Goal: Find specific fact: Find contact information

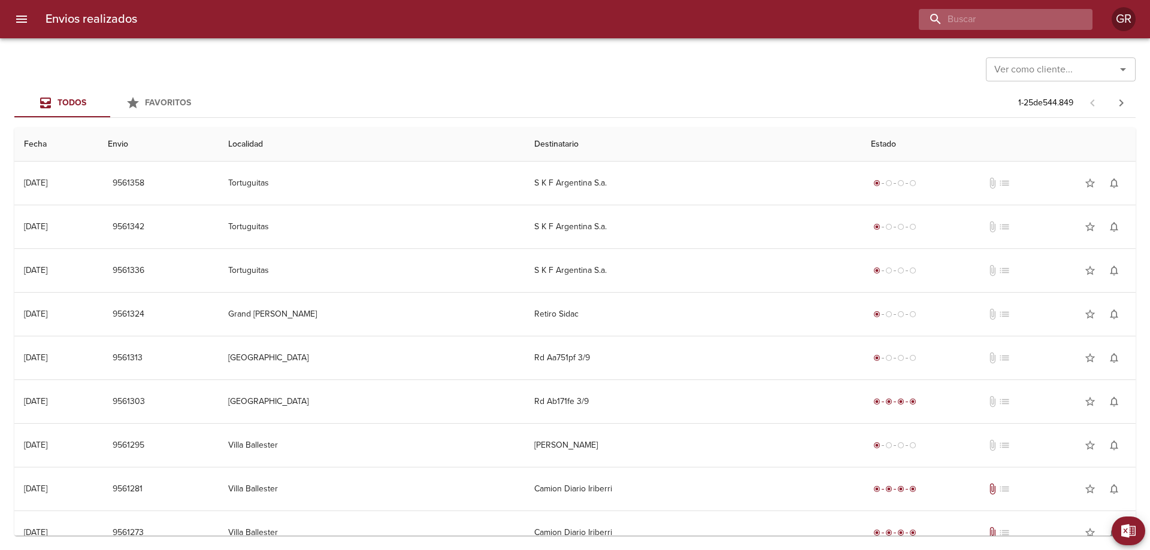
click at [1009, 16] on input "buscar" at bounding box center [995, 19] width 153 height 21
type input "9551042"
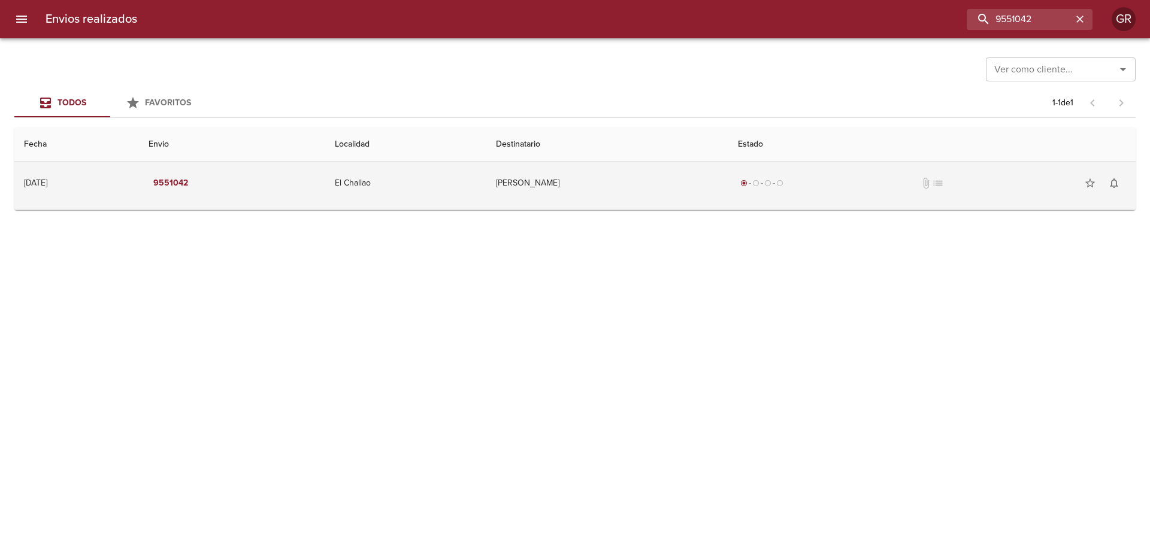
click at [576, 178] on td "[PERSON_NAME]" at bounding box center [607, 183] width 242 height 43
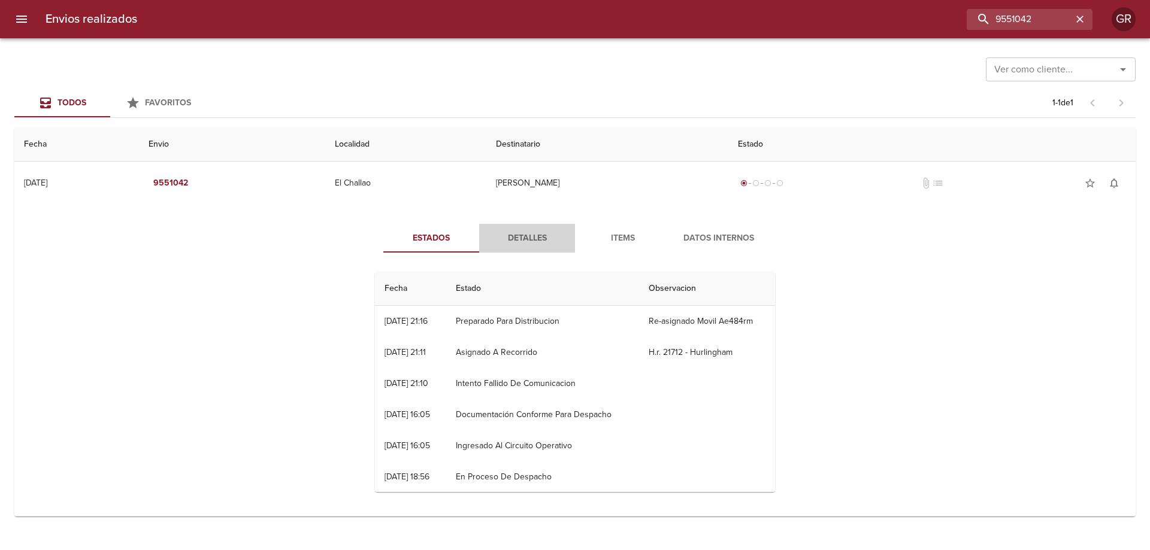
click at [538, 229] on button "Detalles" at bounding box center [527, 238] width 96 height 29
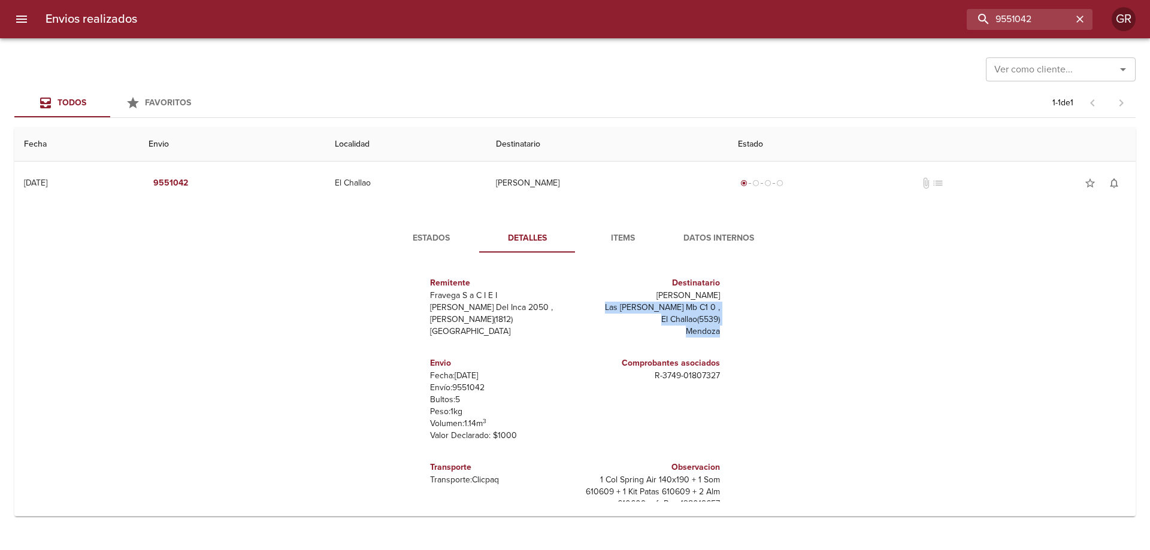
drag, startPoint x: 633, startPoint y: 305, endPoint x: 716, endPoint y: 336, distance: 89.5
click at [716, 331] on div "Destinatario [PERSON_NAME] Las [PERSON_NAME] Mb C1 0 , El Challao ( 5539 ) [PER…" at bounding box center [650, 307] width 150 height 80
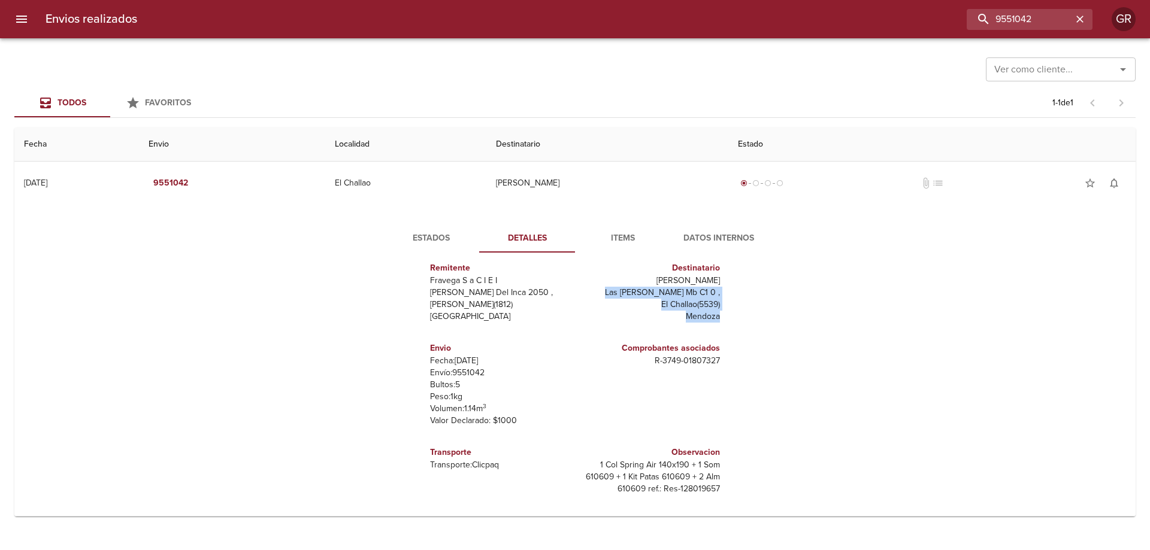
scroll to position [18, 0]
click at [623, 238] on span "Items" at bounding box center [622, 238] width 81 height 15
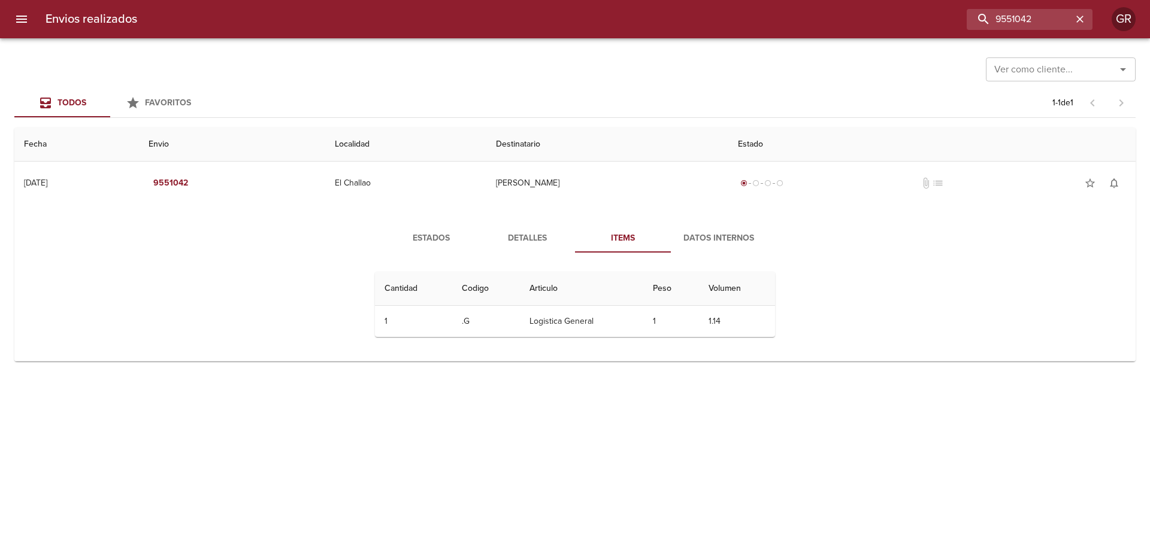
scroll to position [0, 0]
click at [712, 237] on span "Datos Internos" at bounding box center [718, 238] width 81 height 15
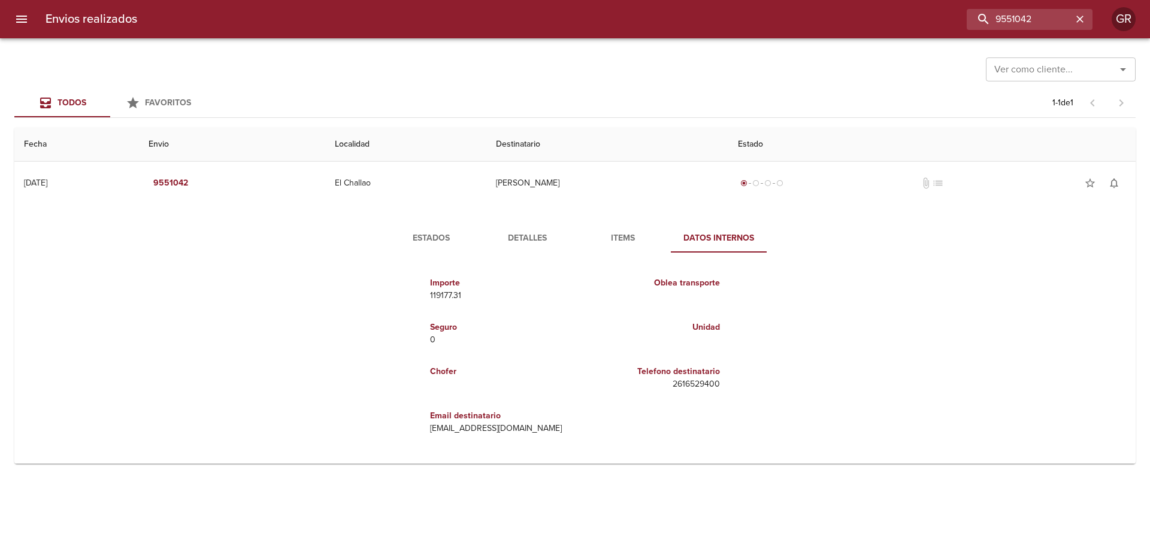
click at [703, 384] on p "2616529400" at bounding box center [650, 385] width 140 height 12
copy p "2616529400"
